Goal: Use online tool/utility: Utilize a website feature to perform a specific function

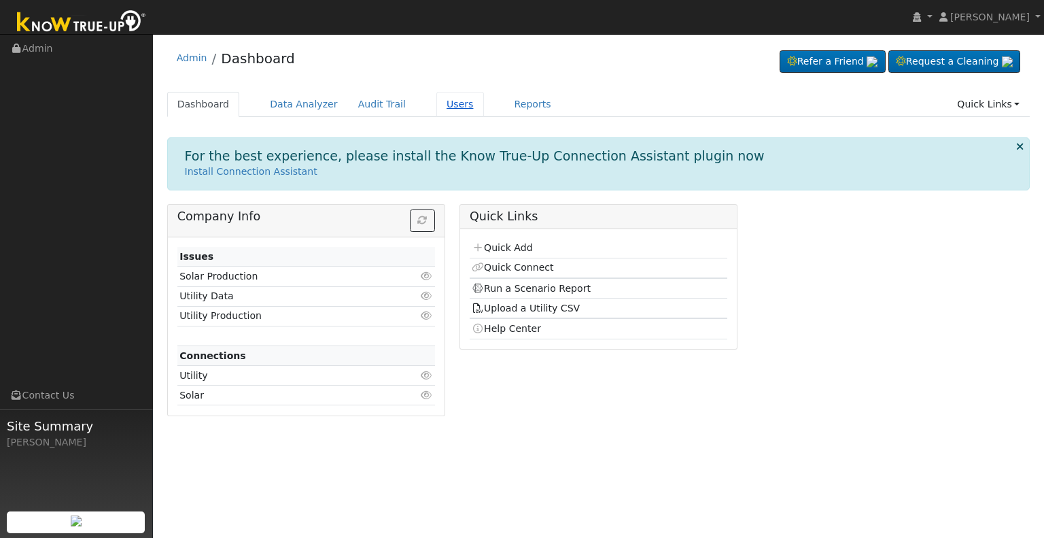
click at [443, 104] on link "Users" at bounding box center [461, 104] width 48 height 25
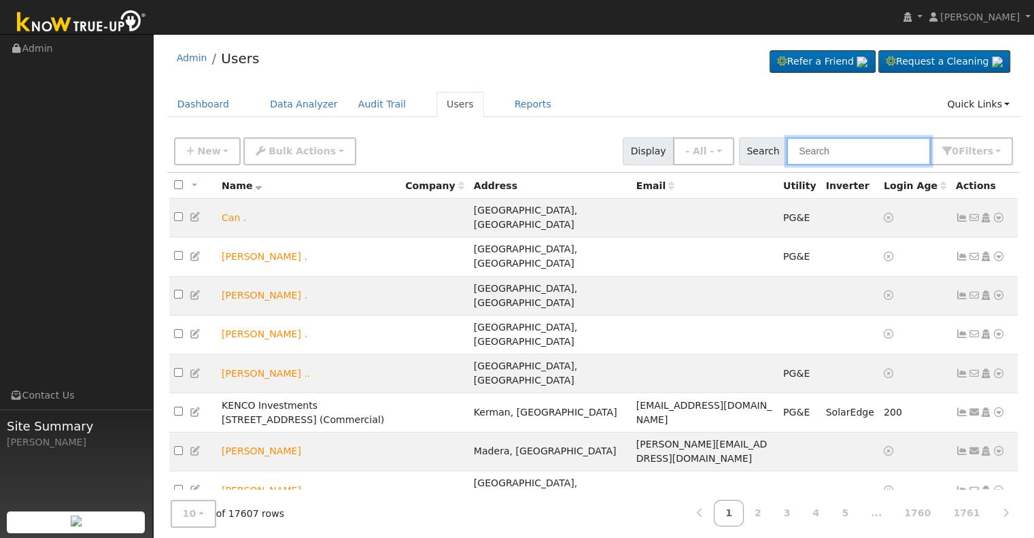
click at [826, 146] on input "text" at bounding box center [859, 151] width 144 height 28
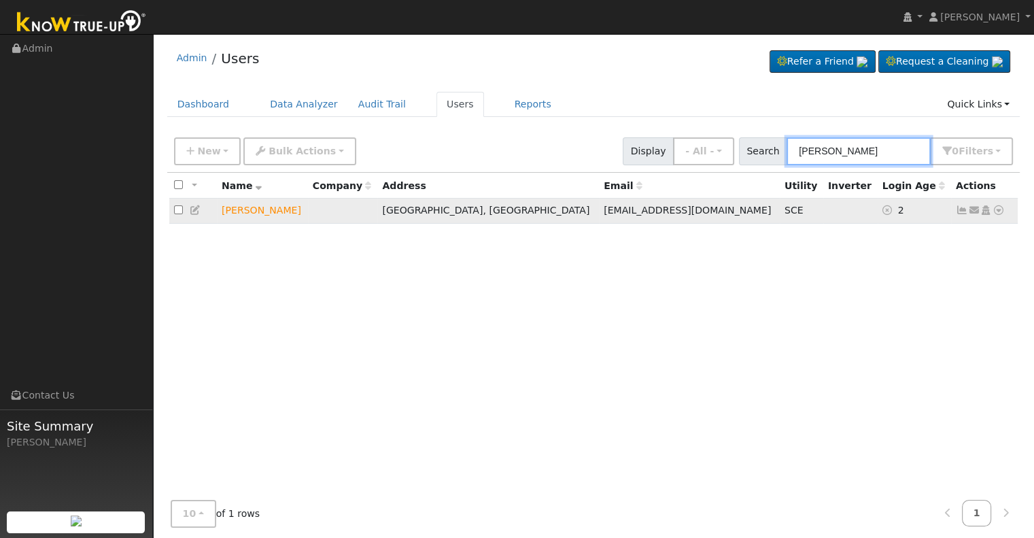
type input "michael garrett"
click at [999, 212] on icon at bounding box center [999, 210] width 12 height 10
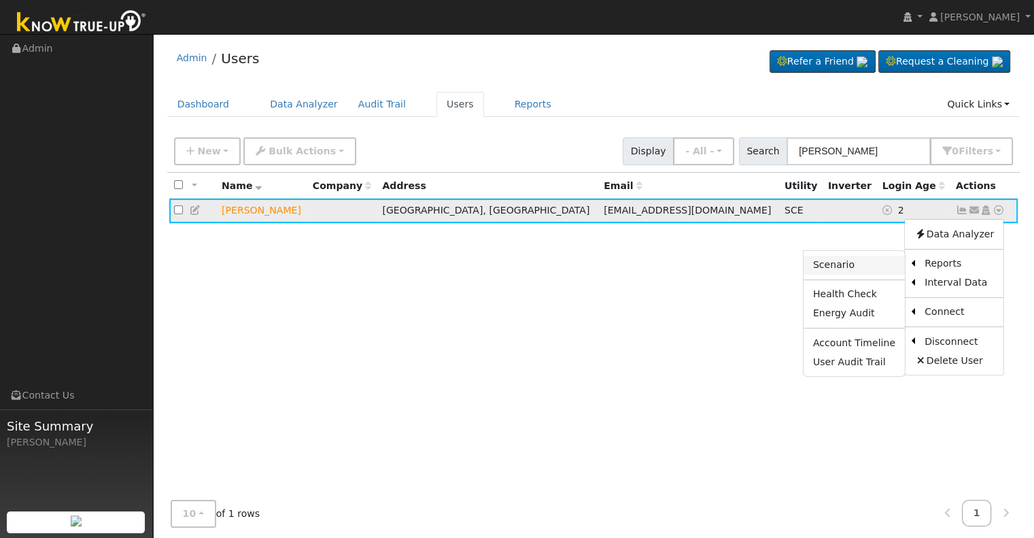
click at [842, 264] on link "Scenario" at bounding box center [854, 265] width 101 height 19
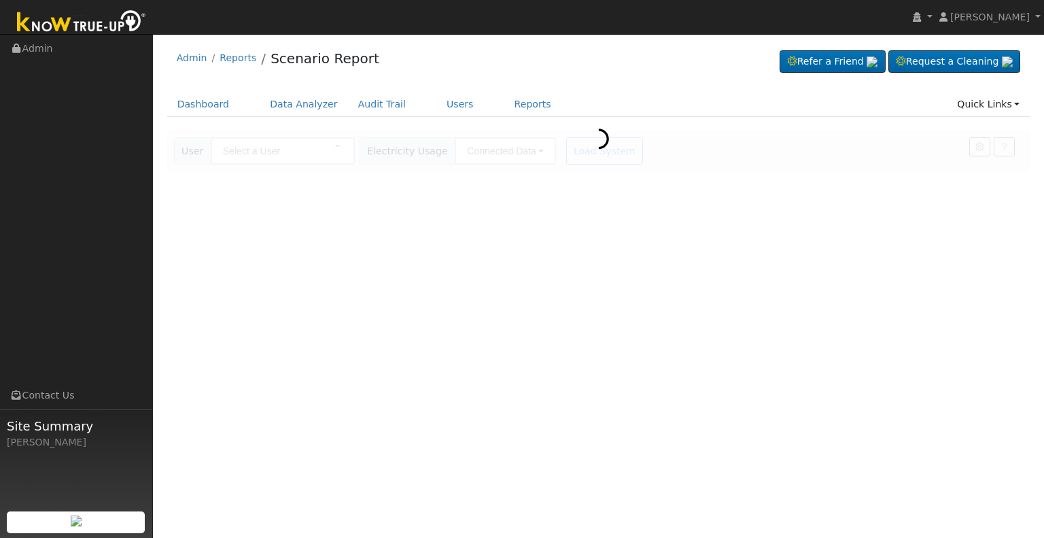
type input "[PERSON_NAME]"
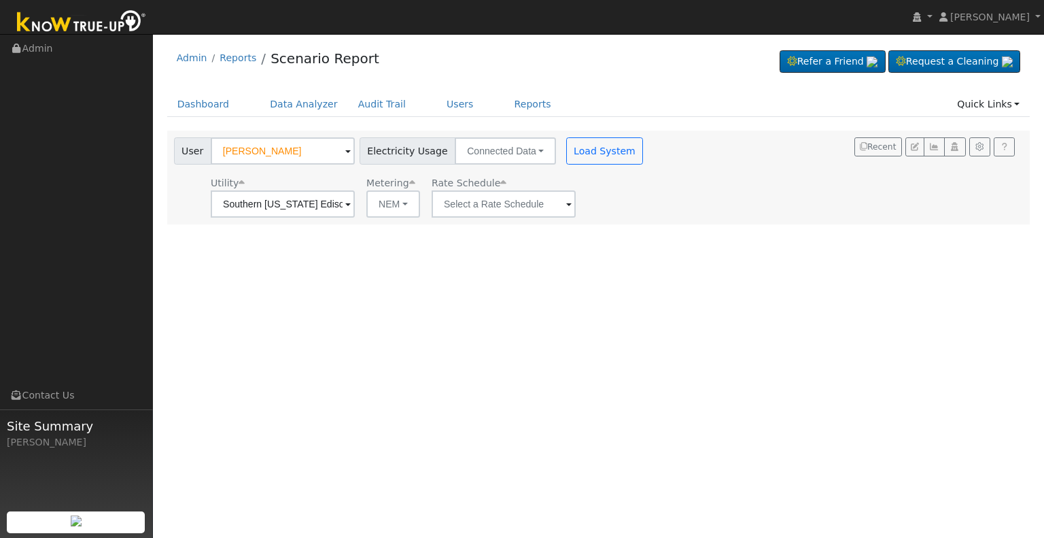
click at [351, 200] on span at bounding box center [347, 205] width 5 height 16
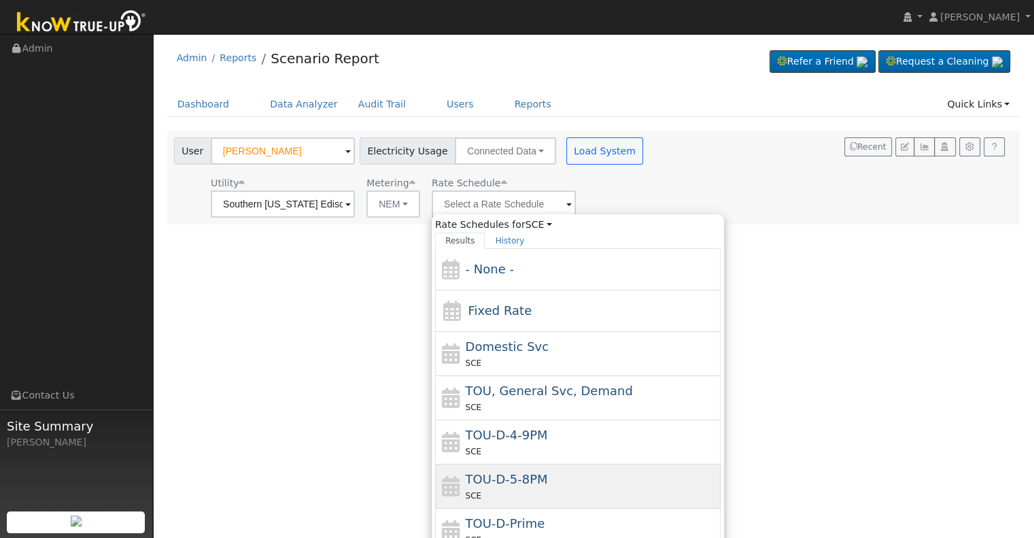
click at [513, 481] on span "TOU-D-5-8PM" at bounding box center [507, 479] width 82 height 14
type input "TOU-D-5-8PM"
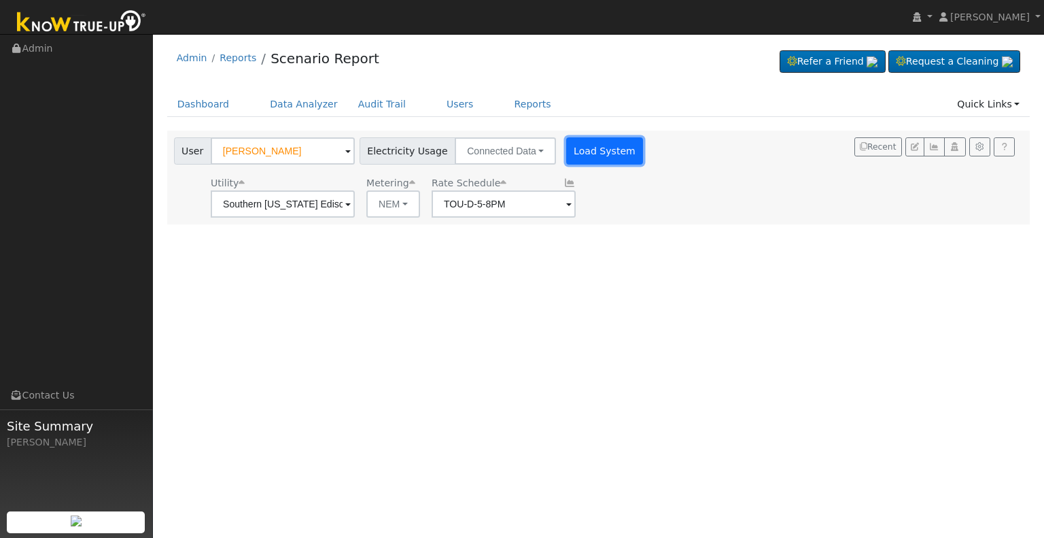
click at [582, 152] on button "Load System" at bounding box center [605, 150] width 78 height 27
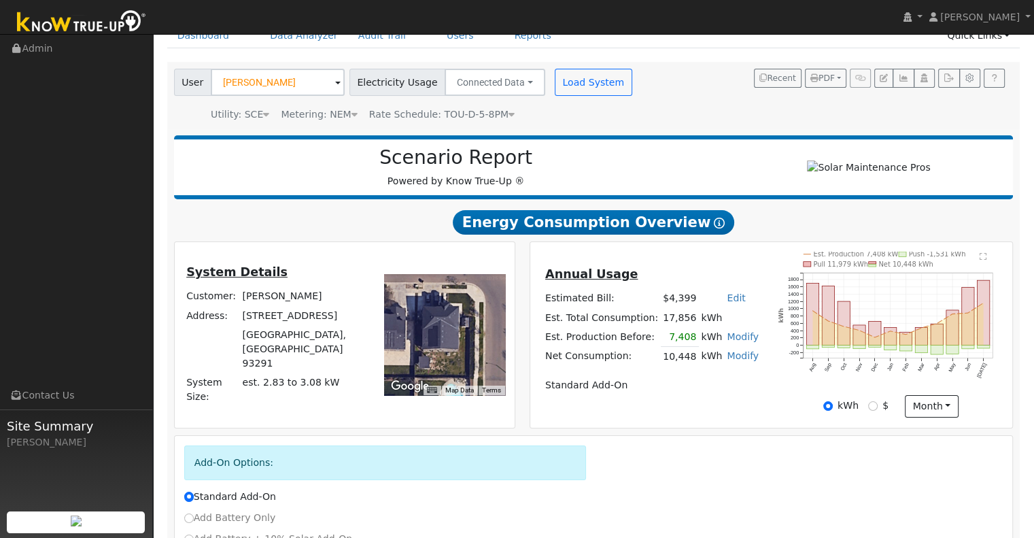
scroll to position [68, 0]
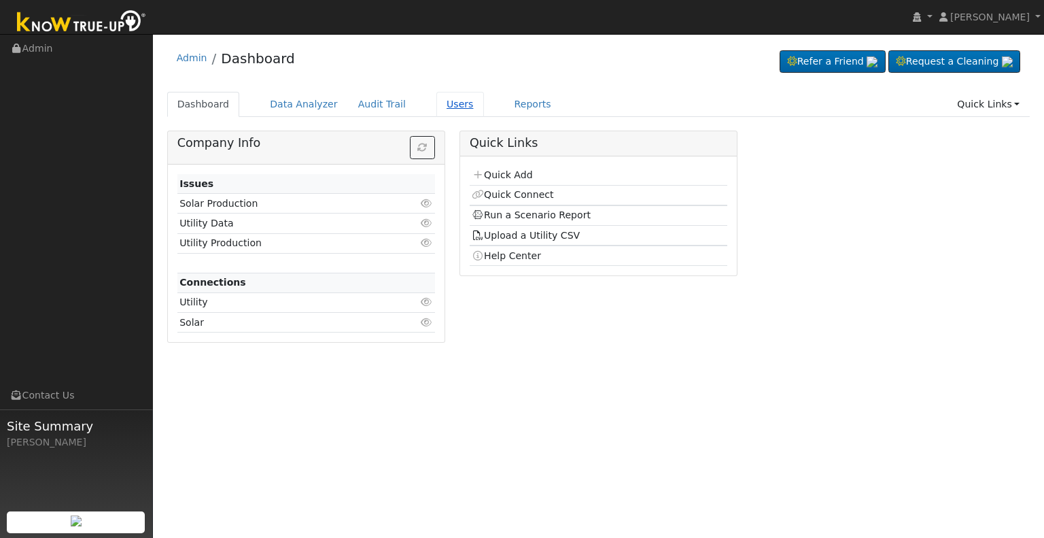
click at [443, 102] on link "Users" at bounding box center [461, 104] width 48 height 25
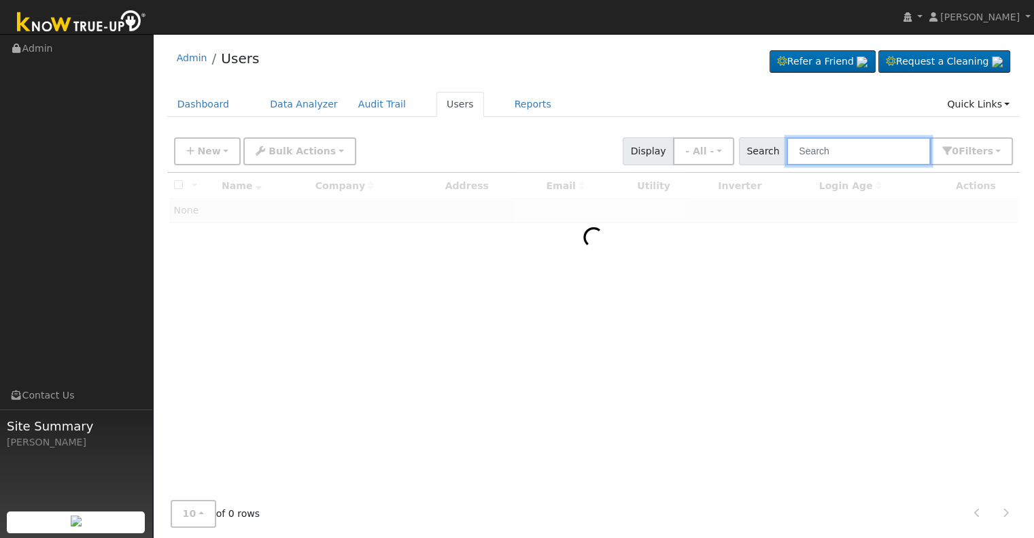
click at [834, 151] on input "text" at bounding box center [859, 151] width 144 height 28
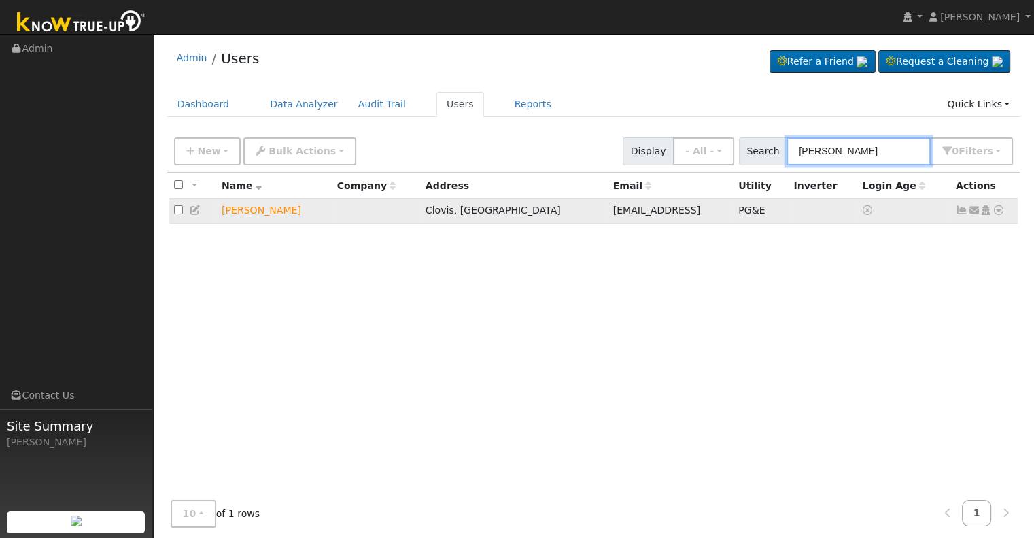
type input "marshall scott"
click at [998, 211] on icon at bounding box center [999, 210] width 12 height 10
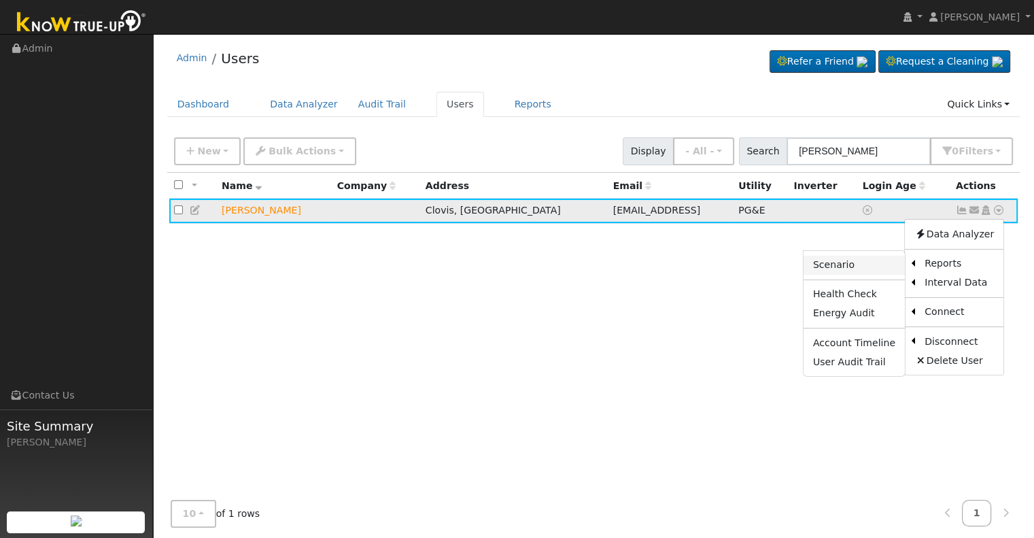
click at [849, 263] on link "Scenario" at bounding box center [854, 265] width 101 height 19
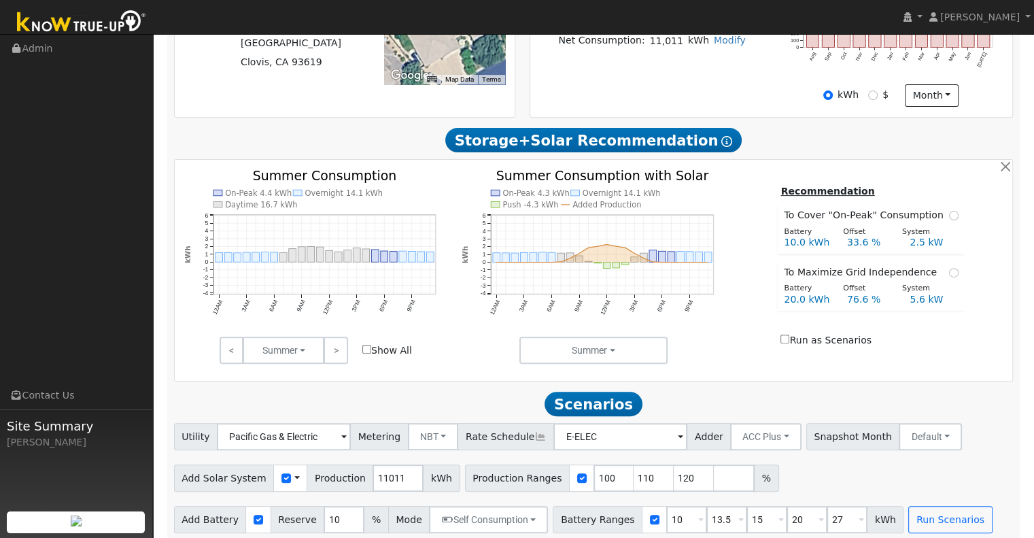
scroll to position [394, 0]
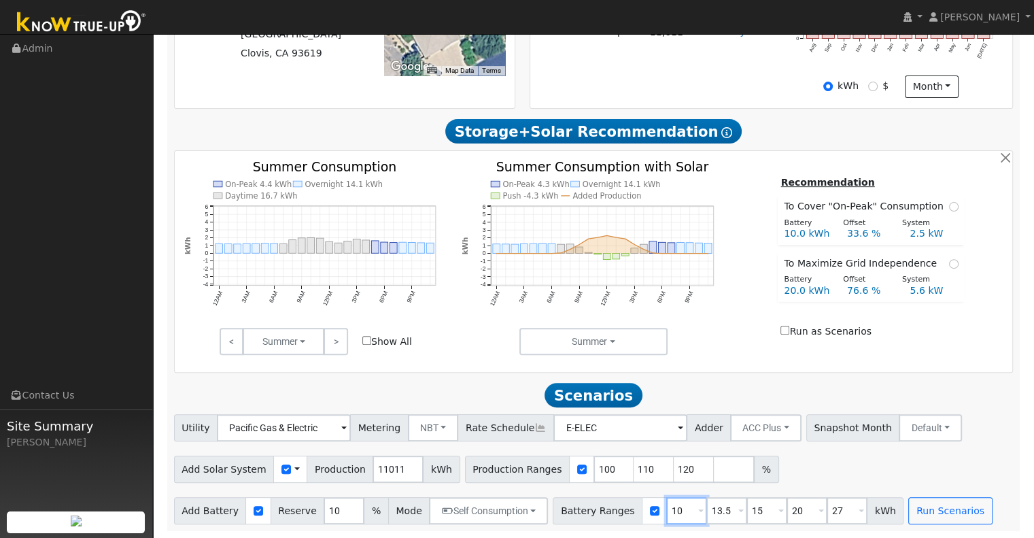
click at [666, 511] on input "10" at bounding box center [686, 510] width 41 height 27
type input "13.5"
type input "15"
type input "20"
type input "27"
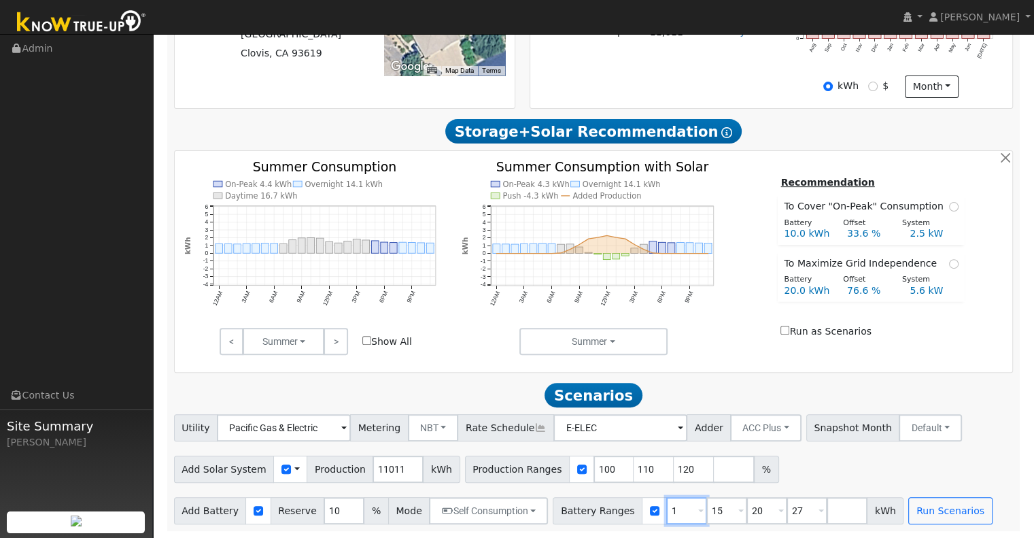
type input "15"
type input "20"
type input "27"
type input "20"
type input "27"
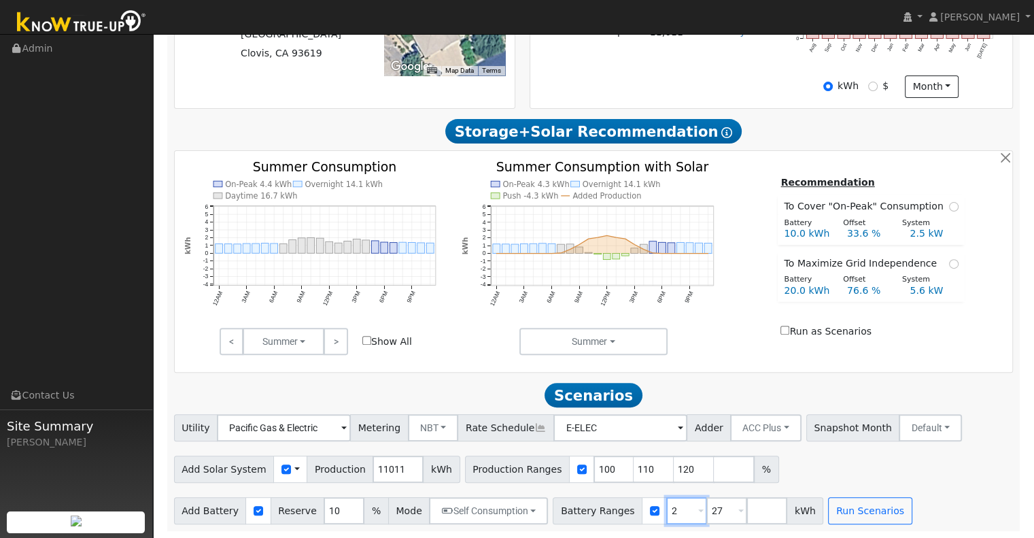
type input "27"
type input "24"
click at [760, 350] on div "On-Peak 4.4 kWh Overnight 14.1 kWh Daytime 16.7 kWh 12AM 3AM 6AM 9AM 12PM 3PM 6…" at bounding box center [594, 257] width 834 height 194
drag, startPoint x: 386, startPoint y: 468, endPoint x: 355, endPoint y: 476, distance: 32.3
click at [355, 476] on div "Add Solar System Use CSV Data Production 11011 kWh" at bounding box center [317, 469] width 286 height 27
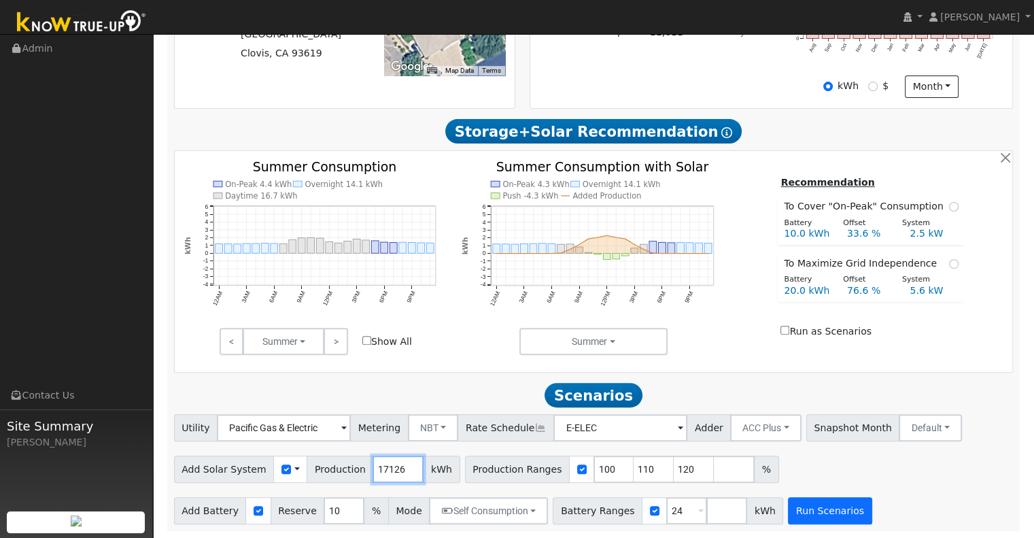
type input "17126"
click at [808, 506] on button "Run Scenarios" at bounding box center [830, 510] width 84 height 27
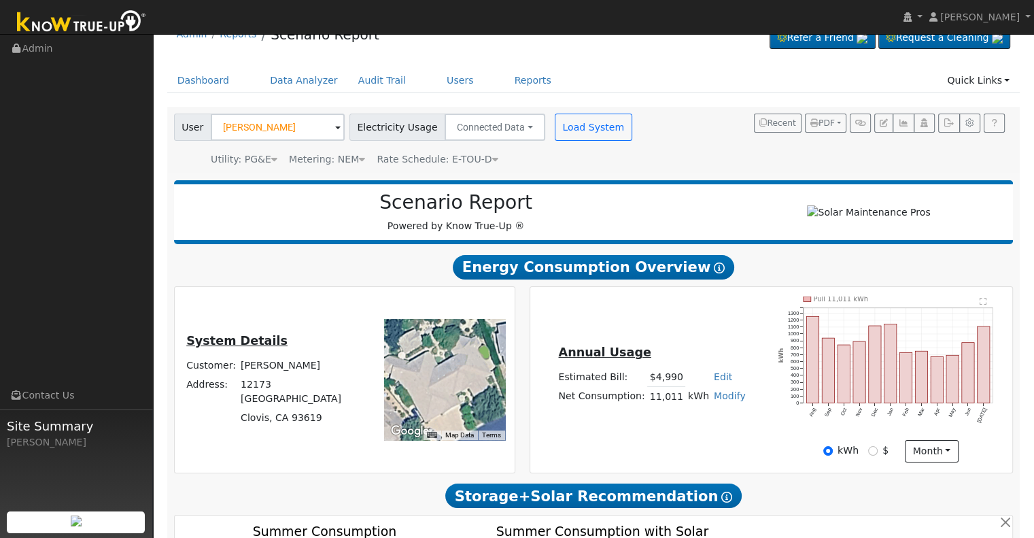
scroll to position [0, 0]
